Goal: Information Seeking & Learning: Learn about a topic

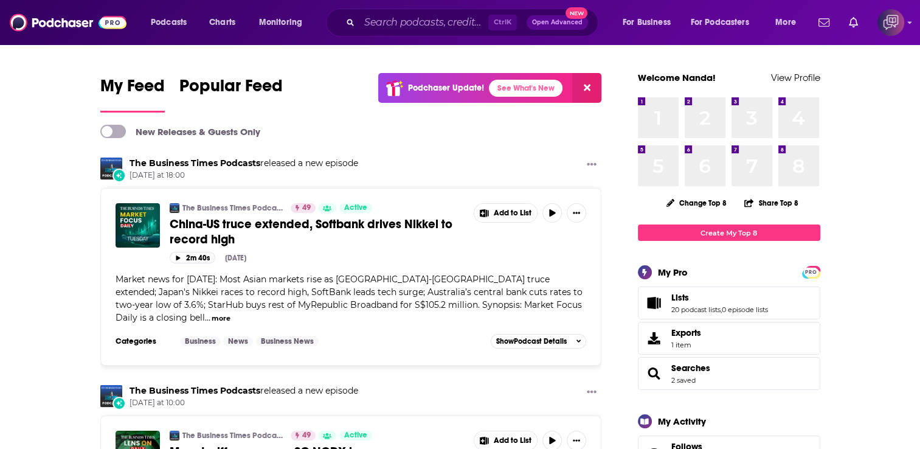
drag, startPoint x: 357, startPoint y: 16, endPoint x: 373, endPoint y: 21, distance: 16.5
click at [357, 17] on div "Ctrl K Open Advanced New" at bounding box center [462, 23] width 273 height 28
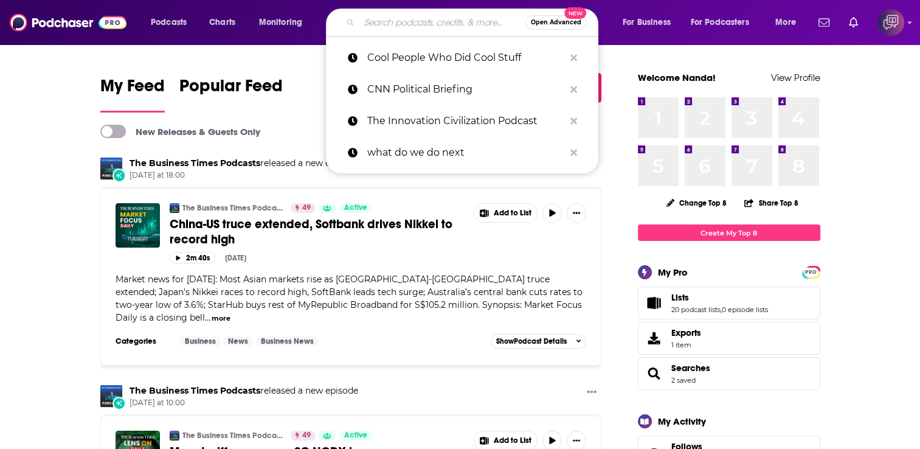
click at [403, 21] on input "Search podcasts, credits, & more..." at bounding box center [443, 22] width 166 height 19
paste input "Best of the Spectator"
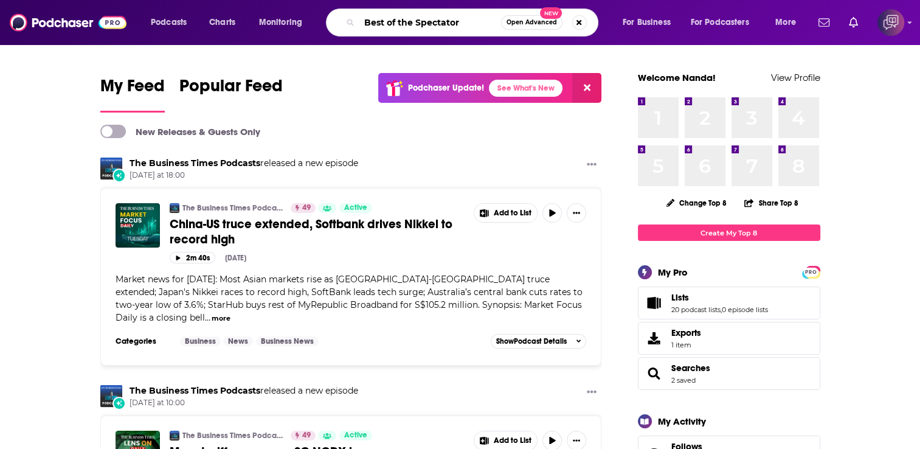
type input "Best of the Spectator"
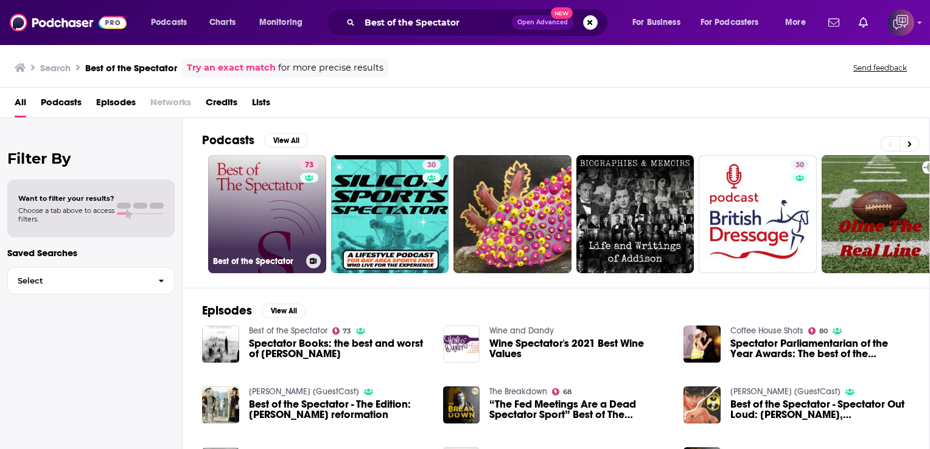
click at [268, 203] on link "73 Best of the Spectator" at bounding box center [267, 214] width 118 height 118
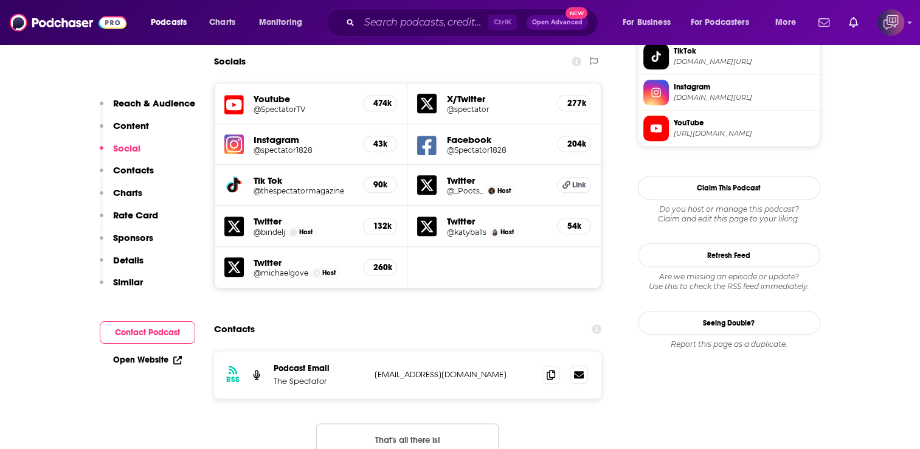
scroll to position [1156, 0]
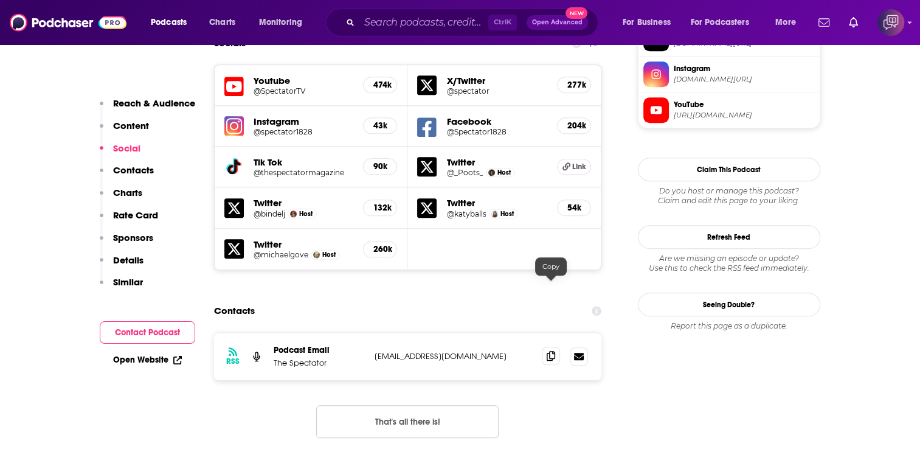
click at [552, 351] on icon at bounding box center [551, 356] width 9 height 10
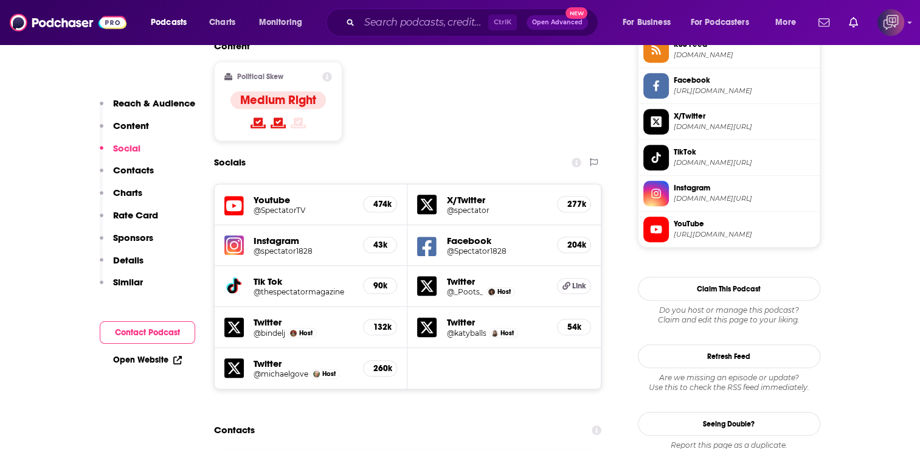
scroll to position [1034, 0]
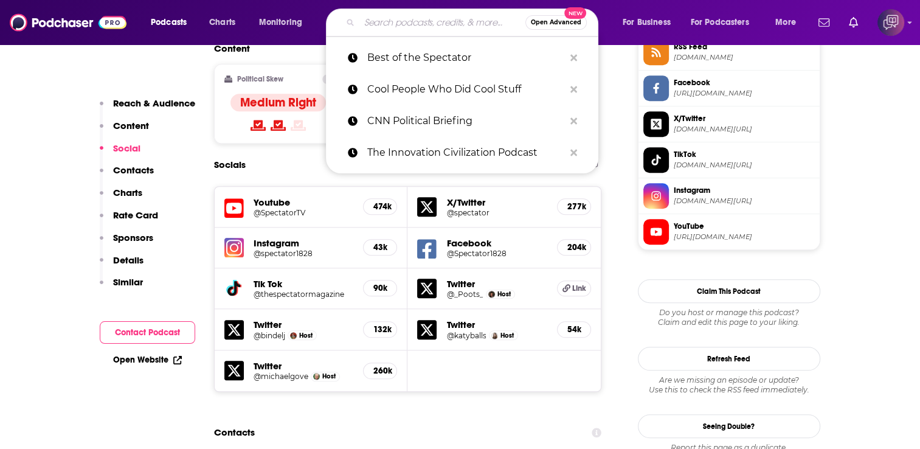
click at [439, 19] on input "Search podcasts, credits, & more..." at bounding box center [443, 22] width 166 height 19
paste input "Hacks On Tap"
type input "Hacks On Tap"
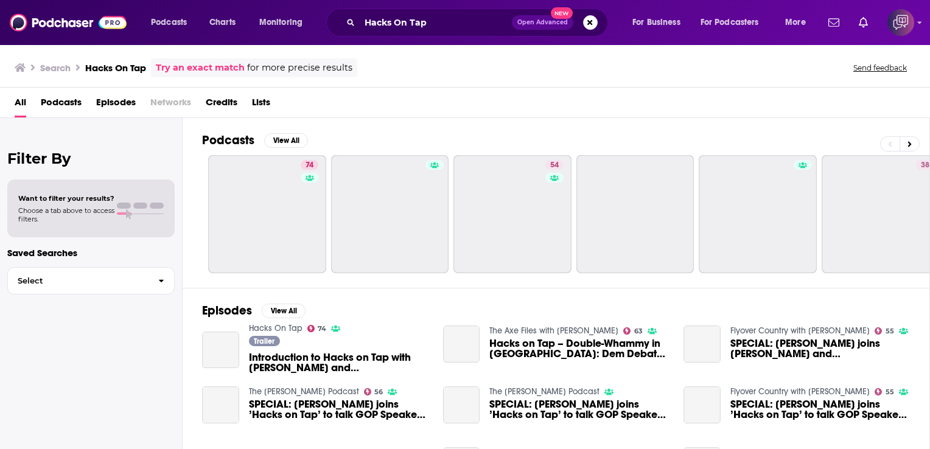
click at [366, 123] on div "Podcasts View All 74 54 38 + 30" at bounding box center [566, 203] width 728 height 170
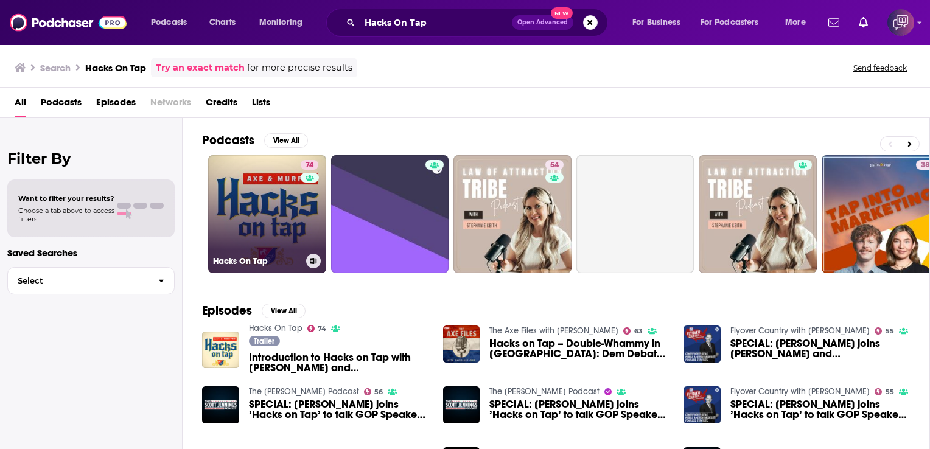
click at [243, 209] on link "74 Hacks On Tap" at bounding box center [267, 214] width 118 height 118
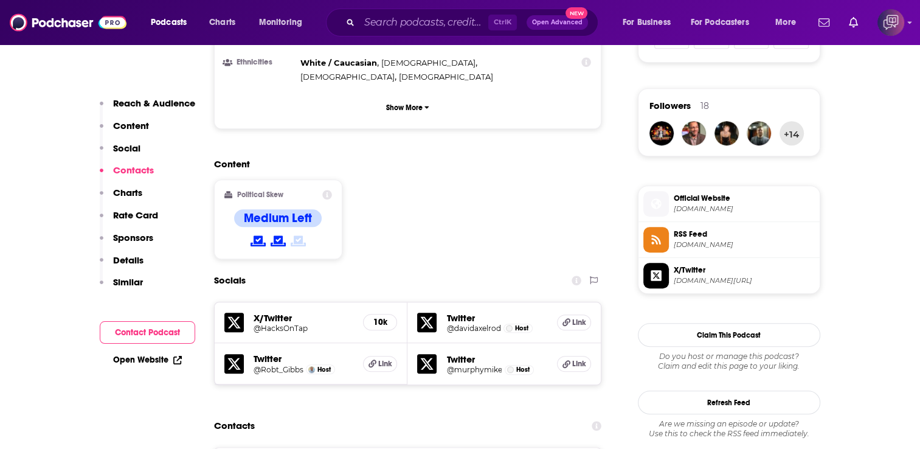
scroll to position [1034, 0]
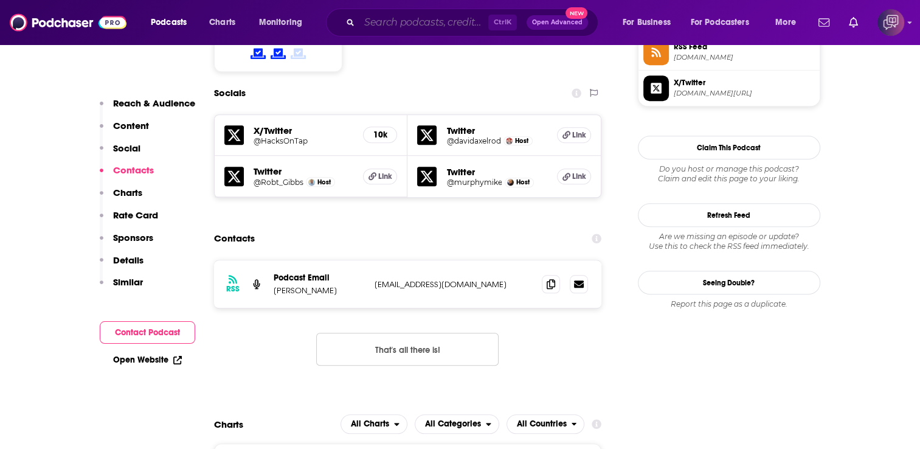
click at [411, 23] on input "Search podcasts, credits, & more..." at bounding box center [424, 22] width 129 height 19
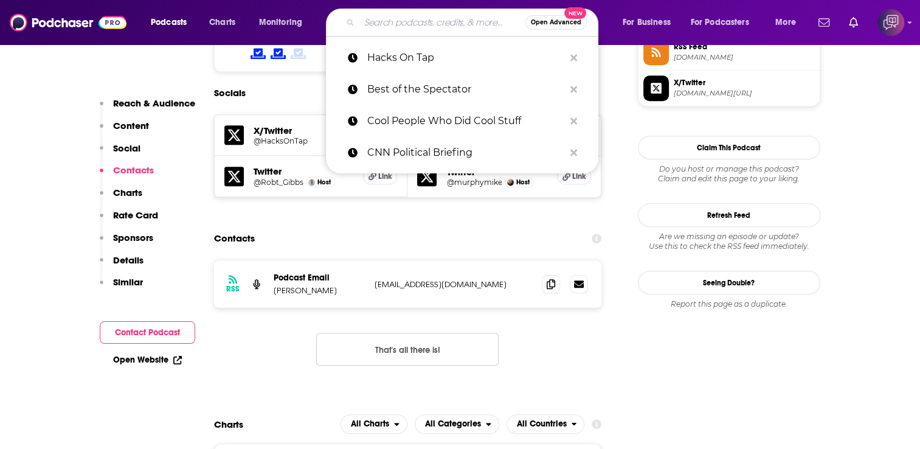
paste input "The [PERSON_NAME] Show"
type input "The [PERSON_NAME] Show"
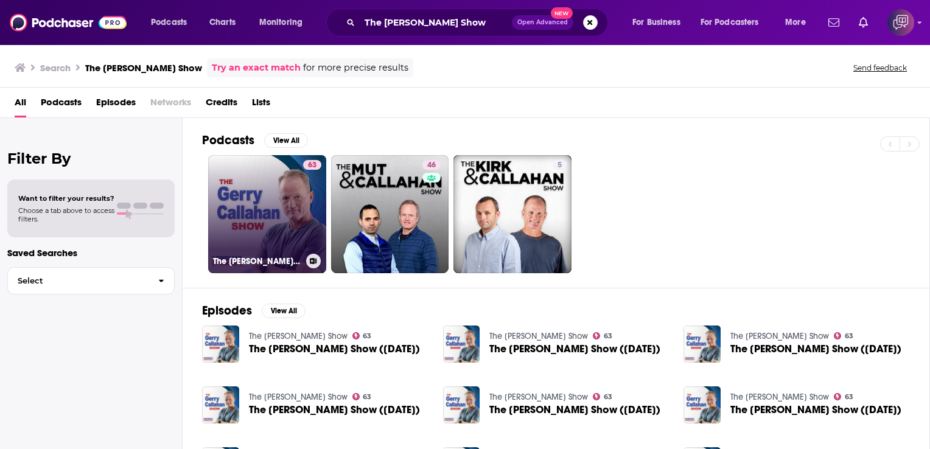
click at [234, 203] on link "63 The [PERSON_NAME] Show" at bounding box center [267, 214] width 118 height 118
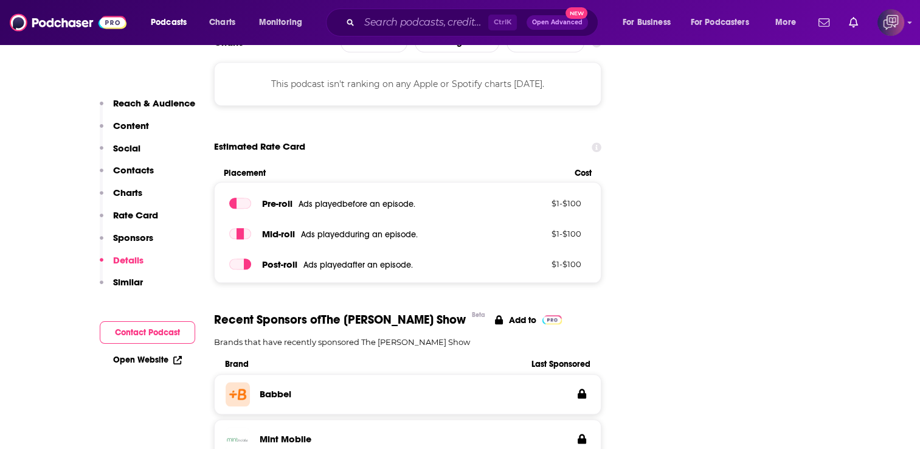
scroll to position [1217, 0]
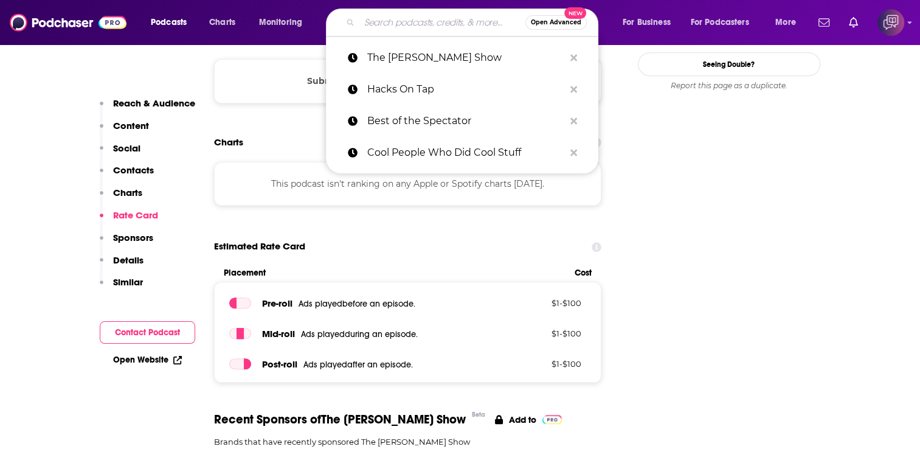
click at [386, 23] on input "Search podcasts, credits, & more..." at bounding box center [443, 22] width 166 height 19
paste input "Politics Politics Politics"
type input "Politics Politics Politics"
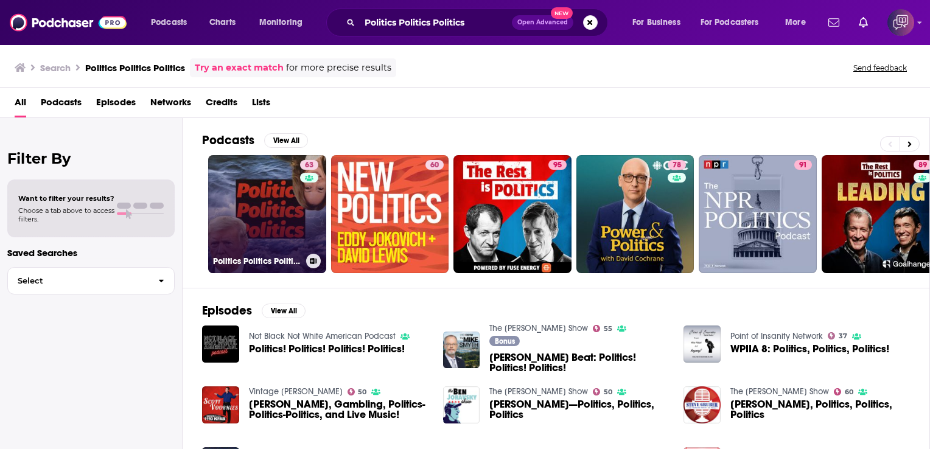
click at [257, 212] on link "63 Politics Politics Politics" at bounding box center [267, 214] width 118 height 118
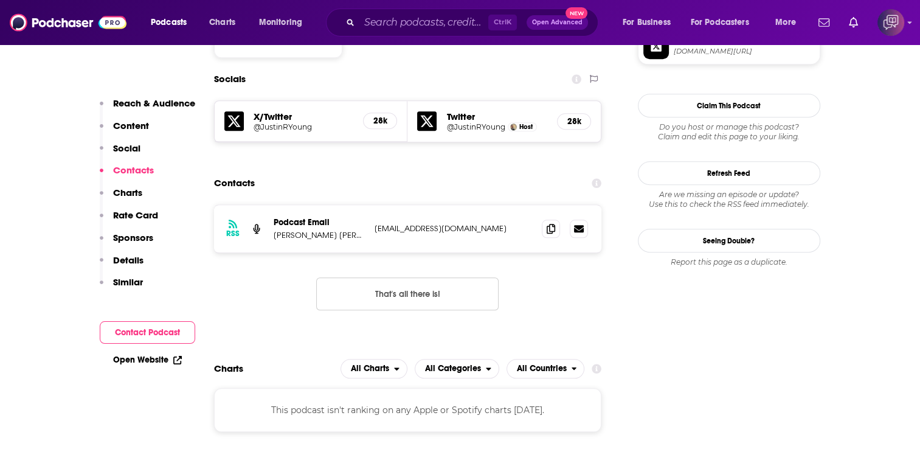
scroll to position [1095, 0]
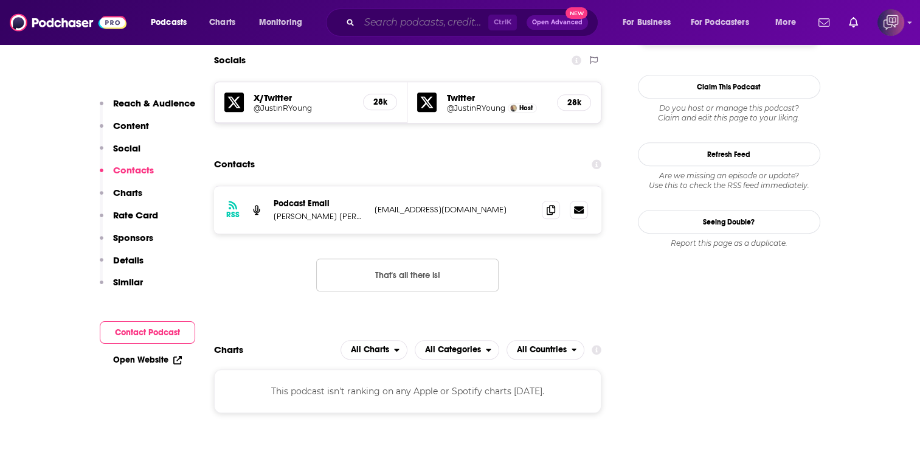
click at [380, 21] on input "Search podcasts, credits, & more..." at bounding box center [424, 22] width 129 height 19
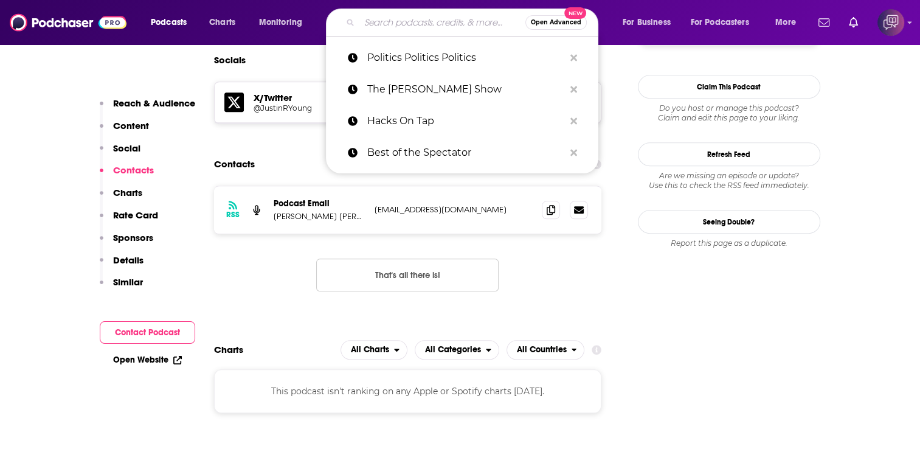
paste input "CNN Politics"
type input "CNN Politics"
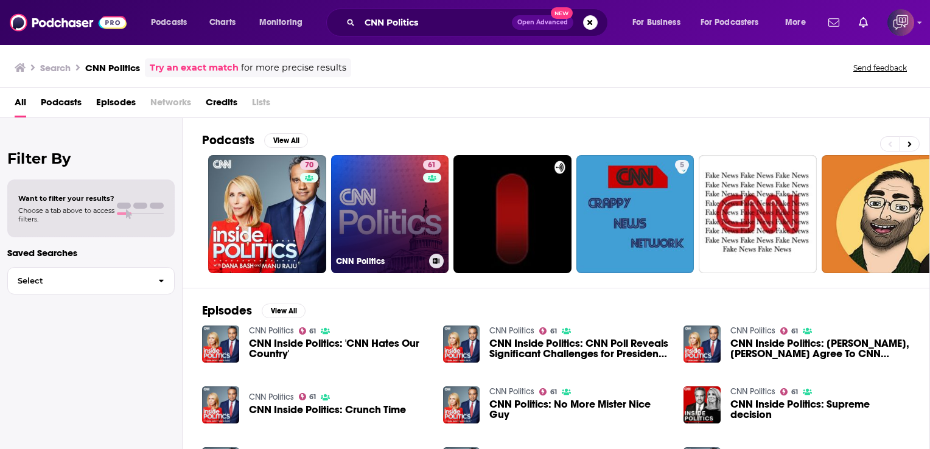
click at [380, 209] on link "61 CNN Politics" at bounding box center [390, 214] width 118 height 118
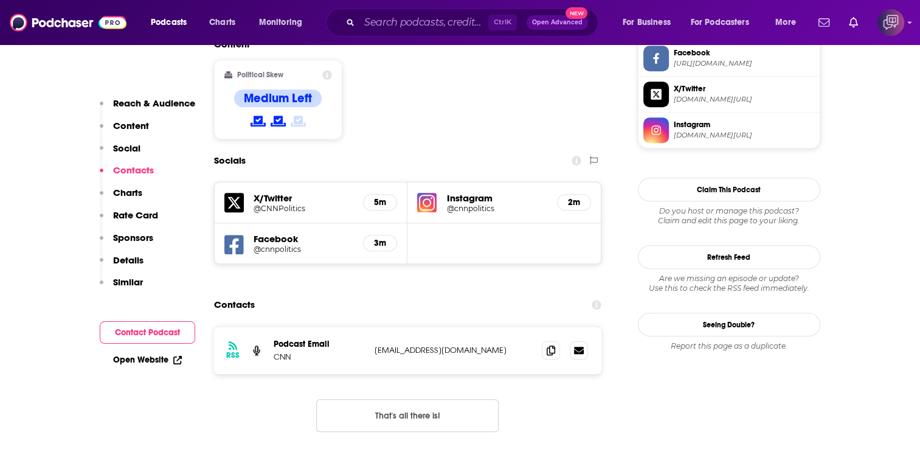
scroll to position [973, 0]
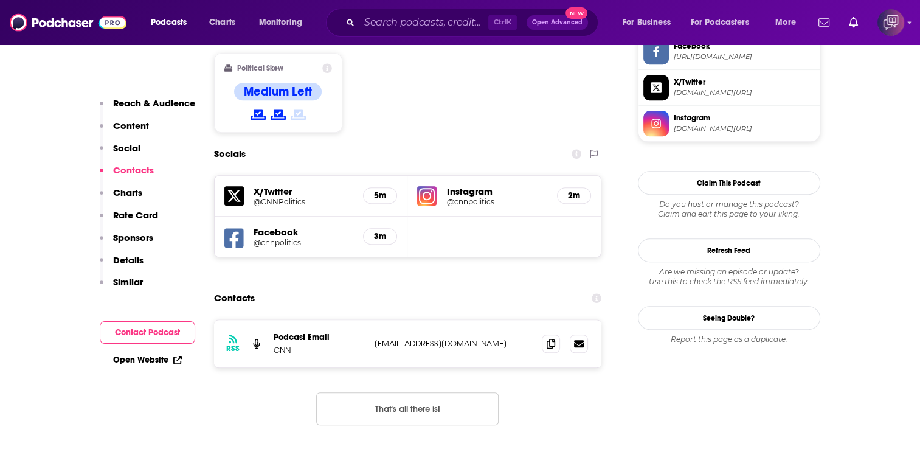
click at [419, 33] on div "Ctrl K Open Advanced New" at bounding box center [462, 23] width 273 height 28
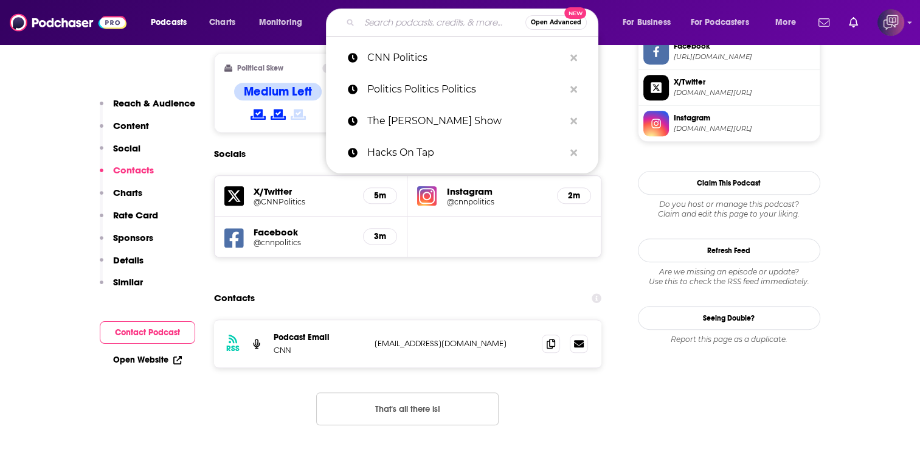
click at [421, 23] on input "Search podcasts, credits, & more..." at bounding box center [443, 22] width 166 height 19
paste input "The American Mind Podcast"
type input "The American Mind Podcast"
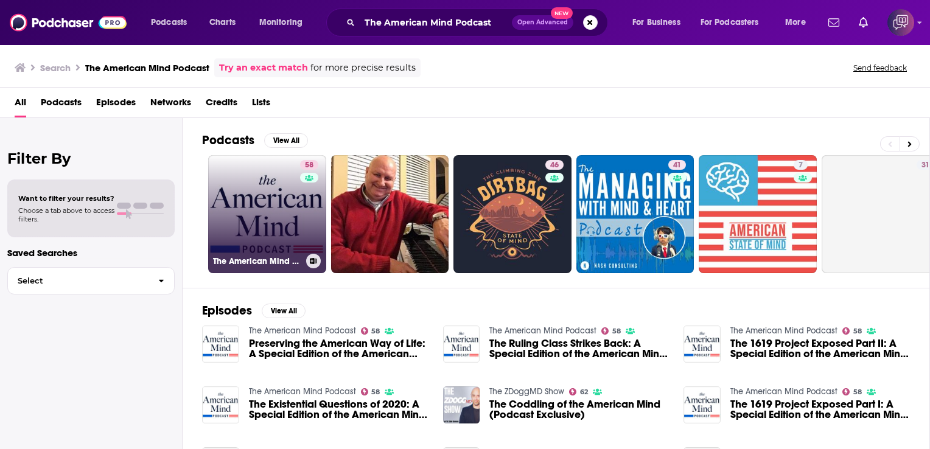
click at [235, 210] on link "58 The American Mind Podcast" at bounding box center [267, 214] width 118 height 118
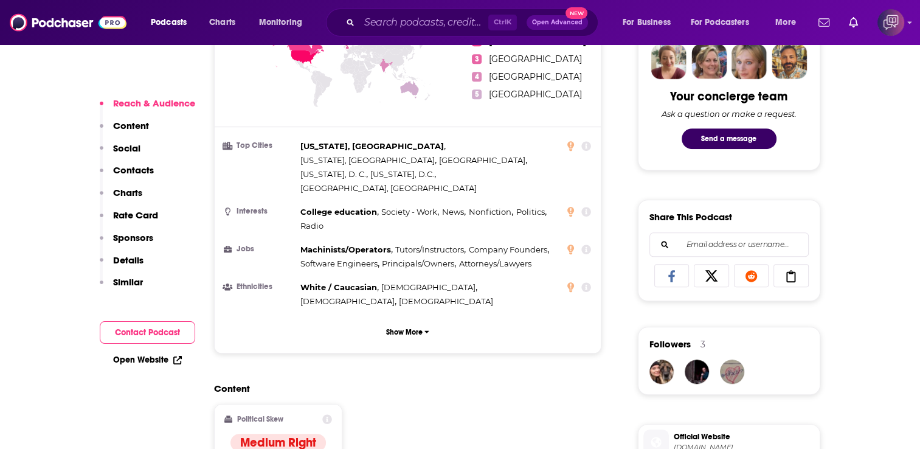
scroll to position [973, 0]
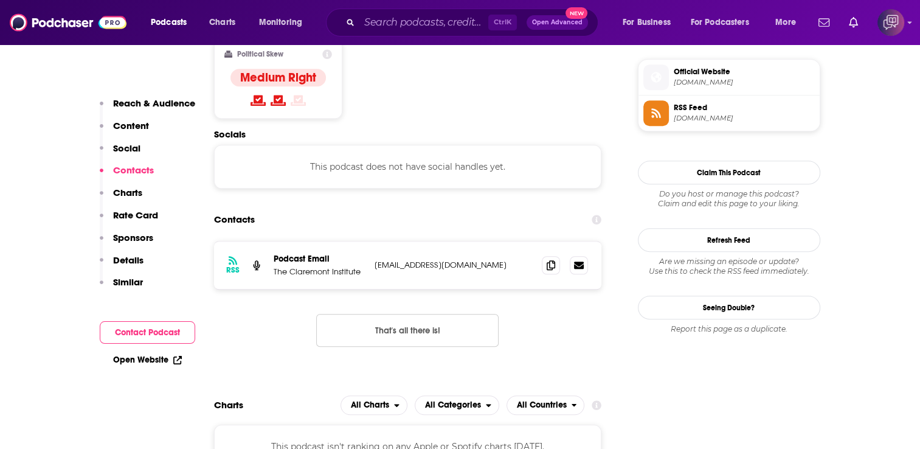
click at [344, 16] on div "Ctrl K Open Advanced New" at bounding box center [462, 23] width 273 height 28
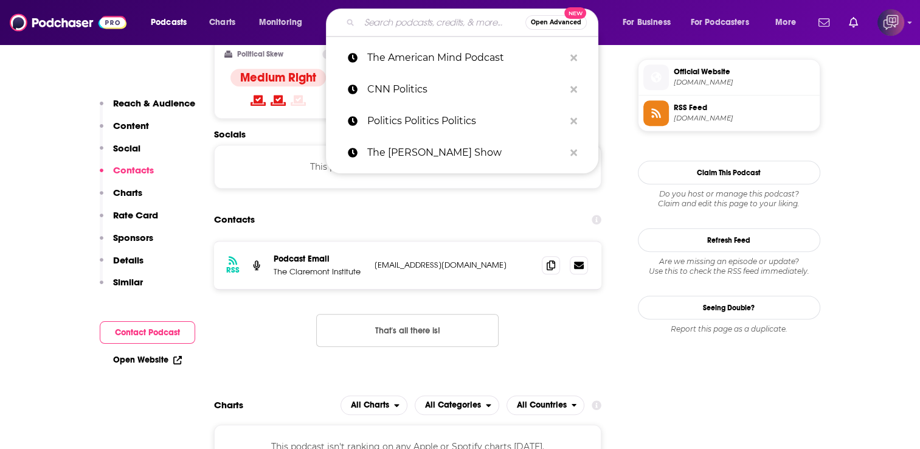
click at [395, 26] on input "Search podcasts, credits, & more..." at bounding box center [443, 22] width 166 height 19
paste input "[PERSON_NAME]'s Plate: Black Trans Podcast"
type input "[PERSON_NAME]'s Plate: Black Trans Podcast"
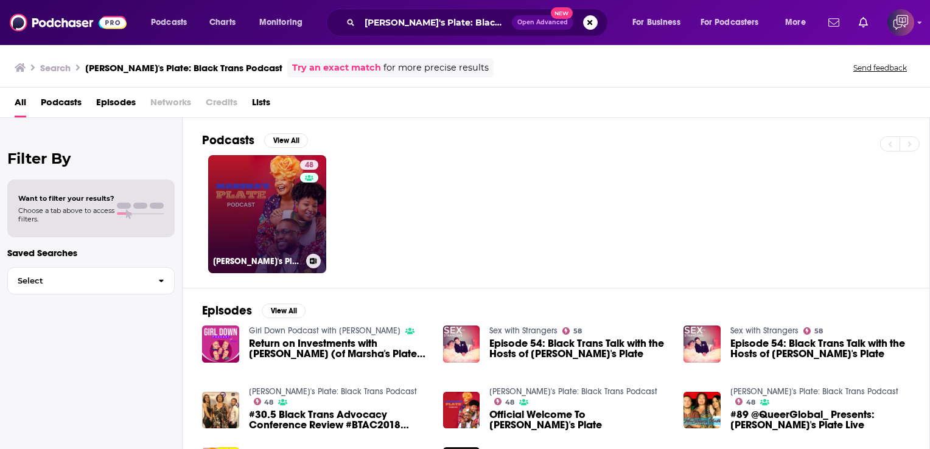
click at [275, 192] on link "48 [PERSON_NAME]'s Plate: Black Trans Podcast" at bounding box center [267, 214] width 118 height 118
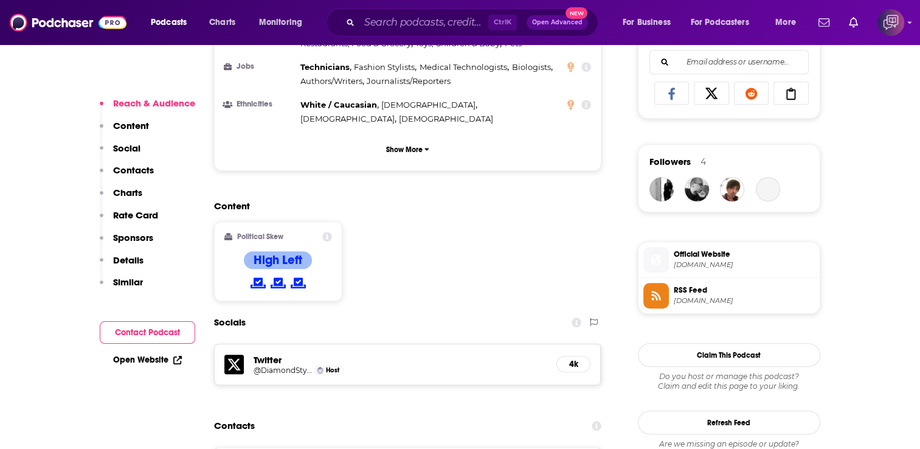
scroll to position [913, 0]
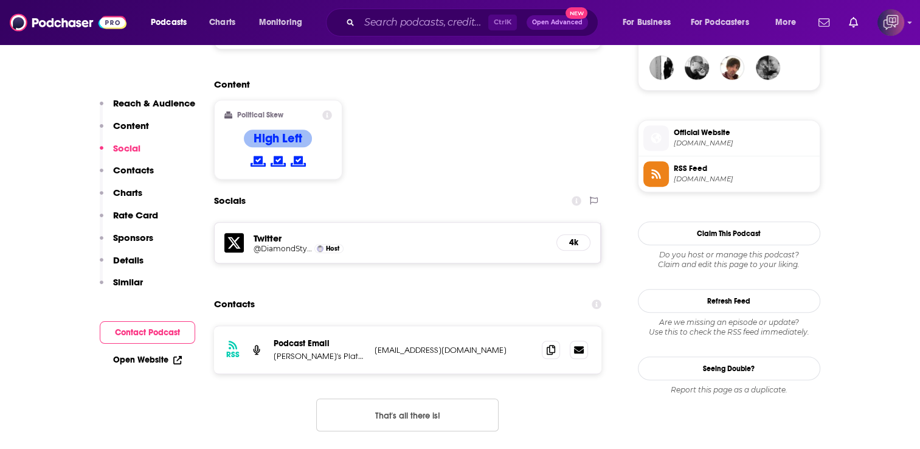
click at [420, 11] on div "Ctrl K Open Advanced New" at bounding box center [462, 23] width 273 height 28
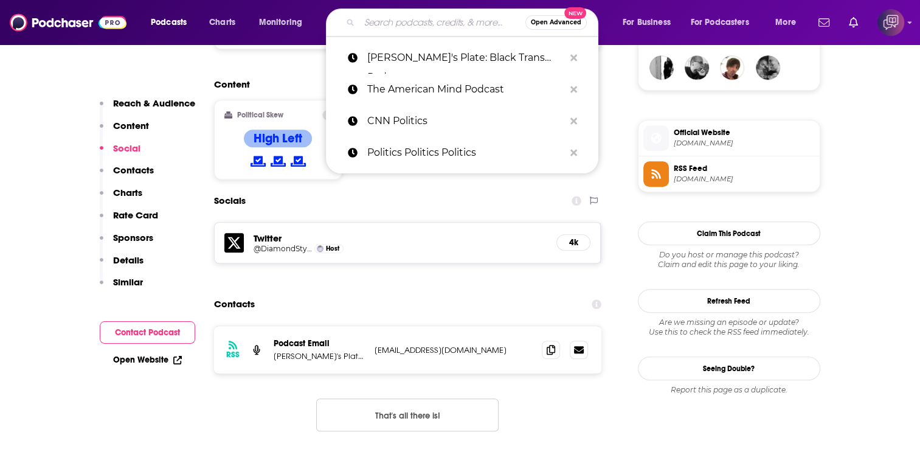
click at [425, 23] on input "Search podcasts, credits, & more..." at bounding box center [443, 22] width 166 height 19
paste input "The History of the Twentieth Century"
type input "The History of the Twentieth Century"
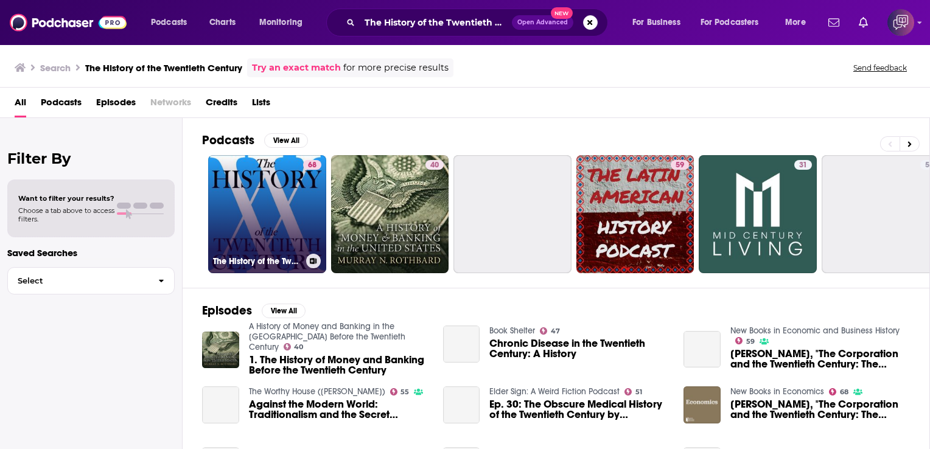
click at [270, 167] on link "68 The History of the Twentieth Century" at bounding box center [267, 214] width 118 height 118
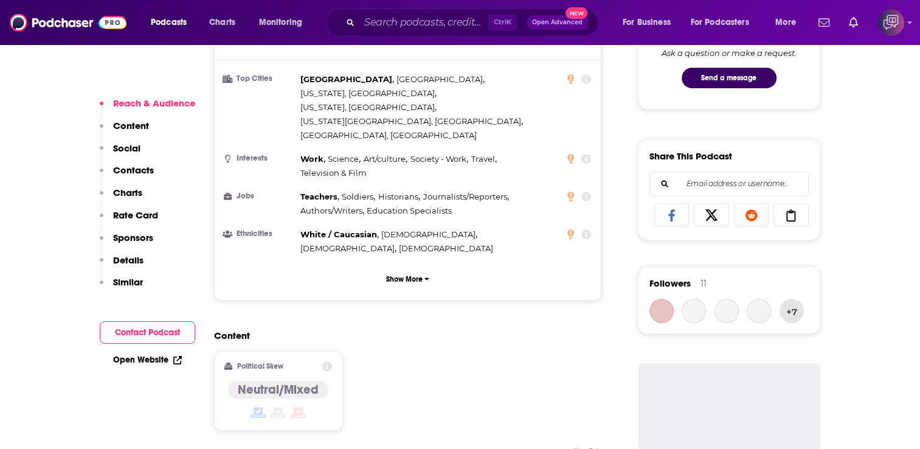
scroll to position [852, 0]
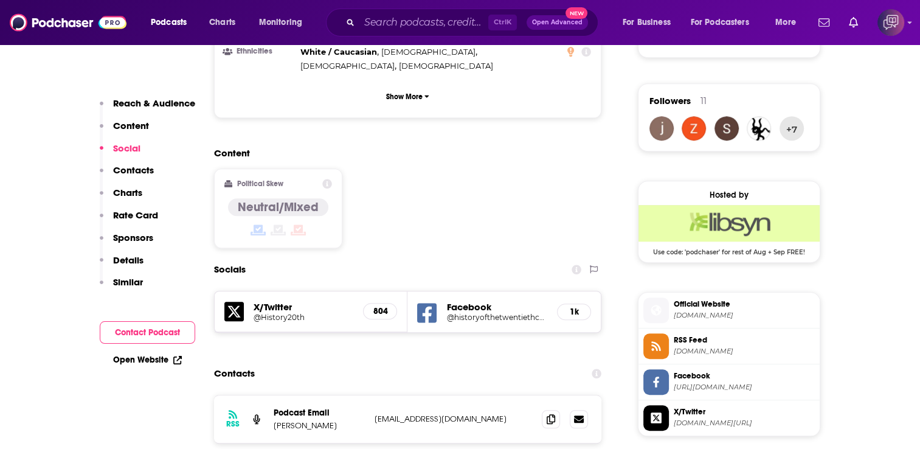
click at [375, 34] on div "Ctrl K Open Advanced New" at bounding box center [462, 23] width 273 height 28
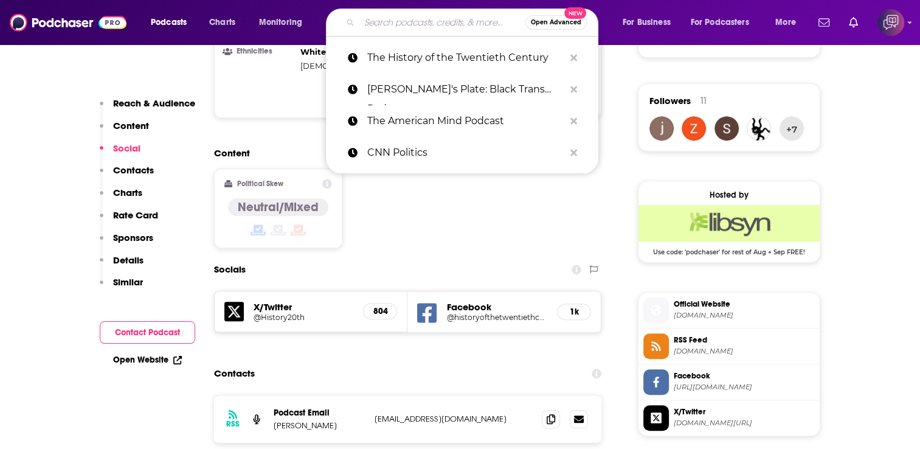
click at [382, 21] on input "Search podcasts, credits, & more..." at bounding box center [443, 22] width 166 height 19
paste input "Upstream"
type input "Upstream"
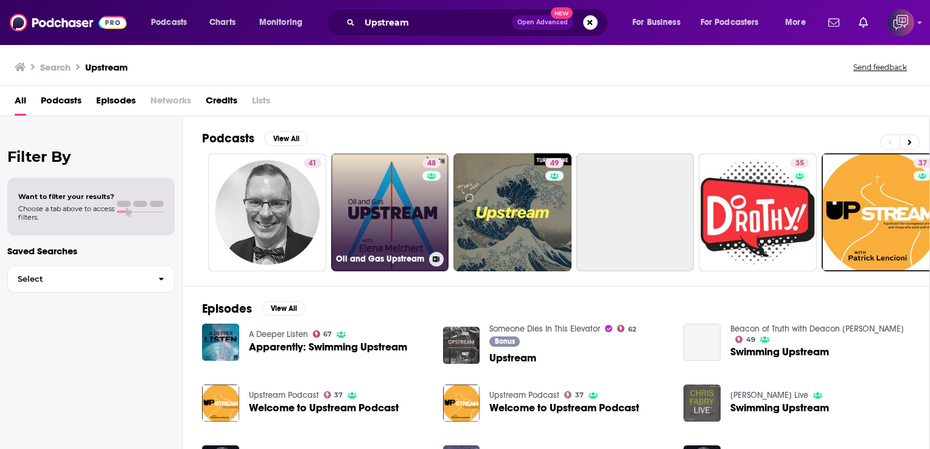
click at [388, 188] on link "48 Oil and Gas Upstream" at bounding box center [390, 212] width 118 height 118
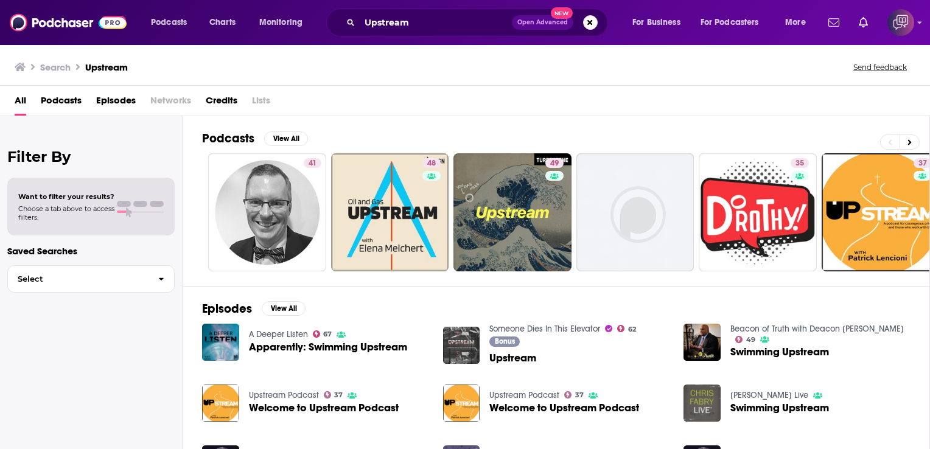
click at [549, 116] on div "Podcasts View All 41 48 49 35 37 23 45 + 179" at bounding box center [566, 201] width 728 height 170
click at [47, 101] on span "Podcasts" at bounding box center [61, 103] width 41 height 25
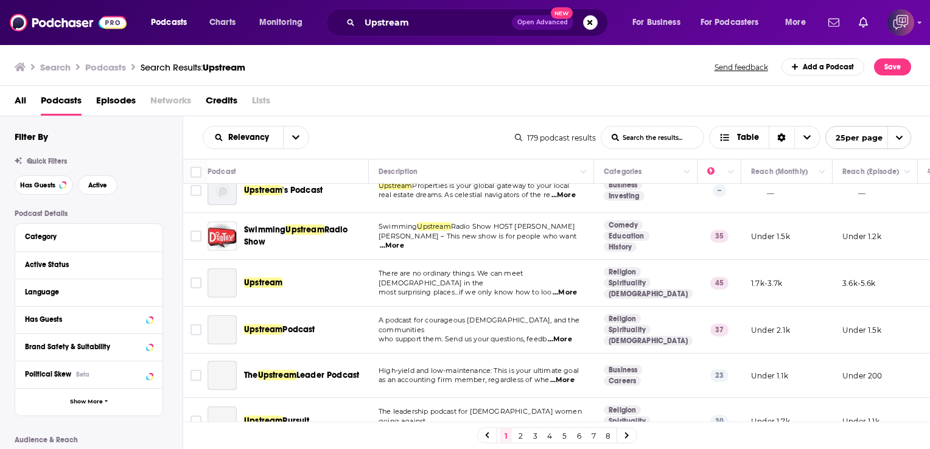
scroll to position [183, 0]
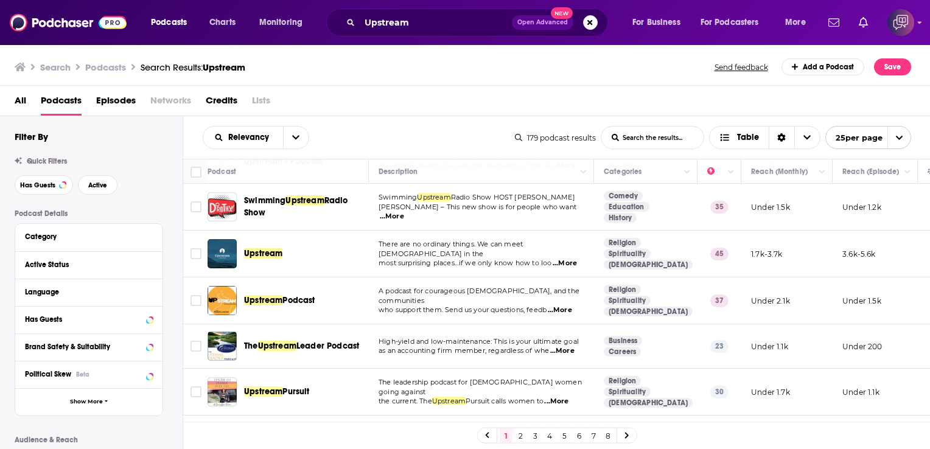
click at [409, 141] on div "Relevancy List Search Input Search the results... Table" at bounding box center [359, 137] width 312 height 23
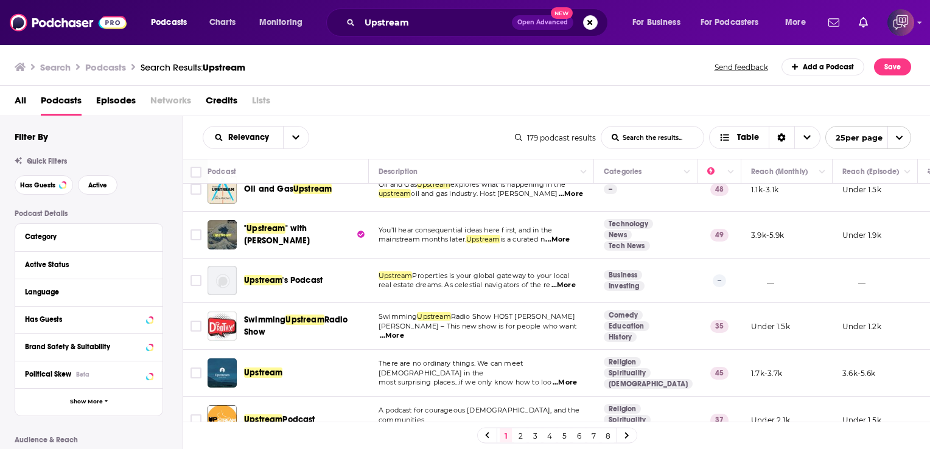
scroll to position [0, 0]
